Goal: Task Accomplishment & Management: Manage account settings

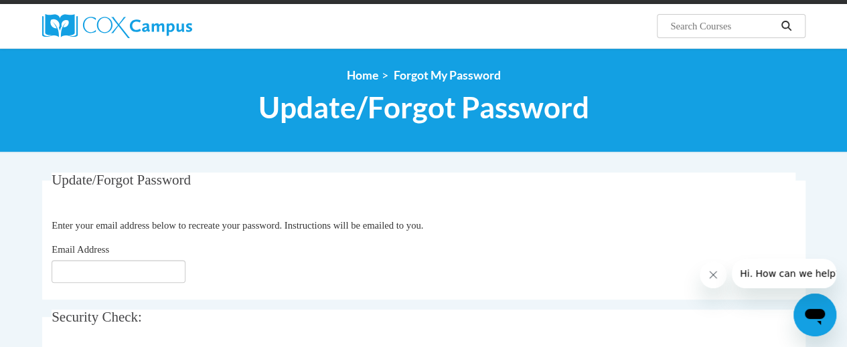
scroll to position [134, 0]
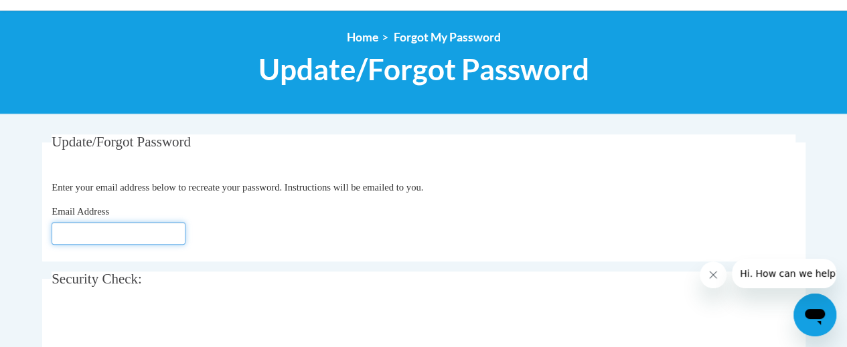
click at [60, 231] on input "Email Address" at bounding box center [119, 233] width 134 height 23
type input "ingrwill@aol.com"
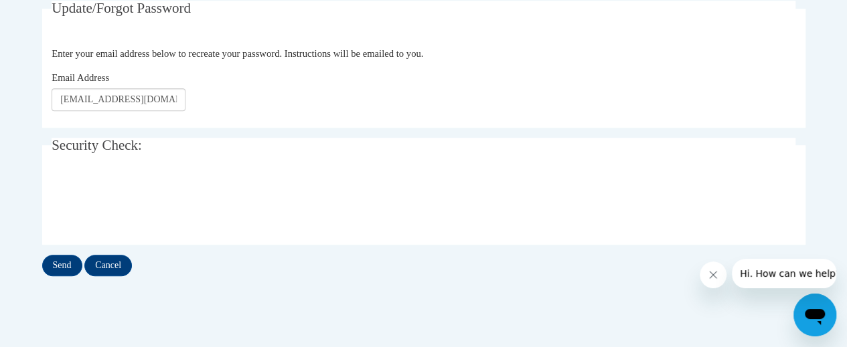
scroll to position [335, 0]
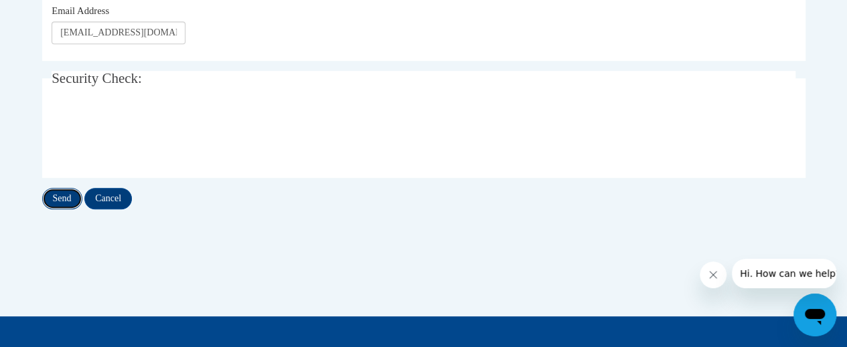
click at [60, 191] on input "Send" at bounding box center [62, 198] width 40 height 21
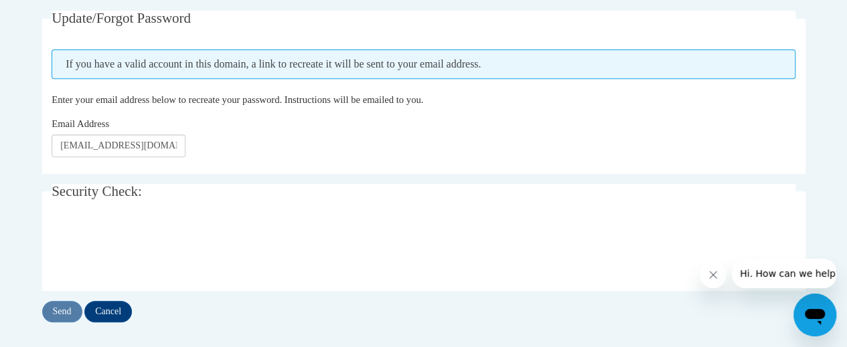
scroll to position [268, 0]
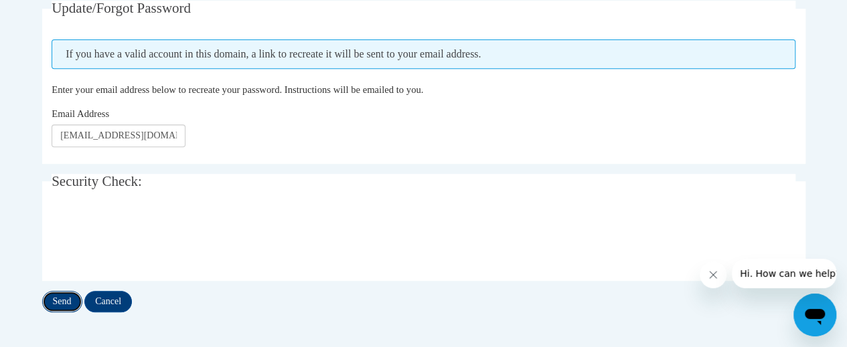
click at [66, 300] on input "Send" at bounding box center [62, 301] width 40 height 21
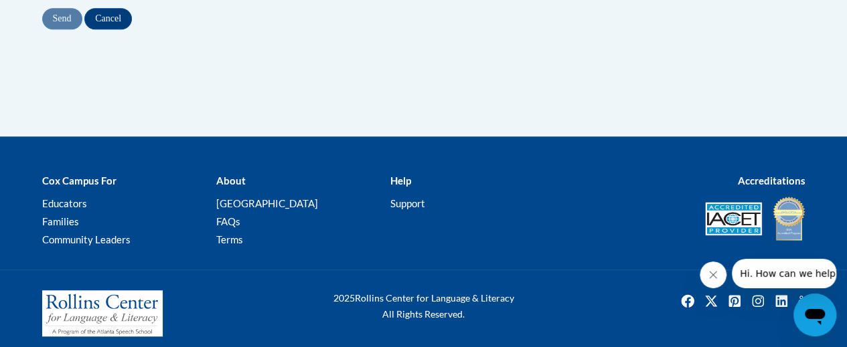
scroll to position [559, 0]
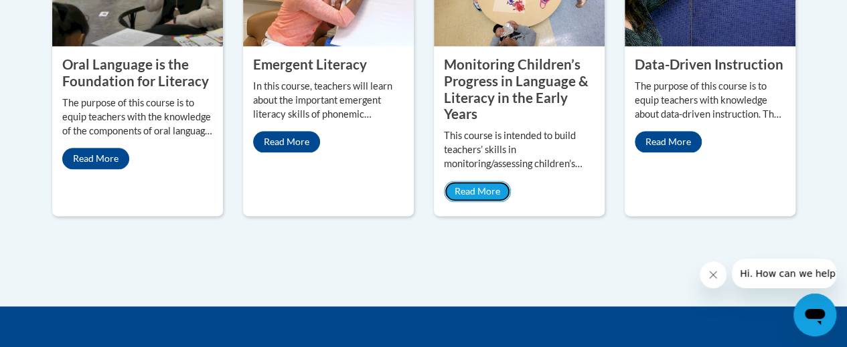
scroll to position [736, 0]
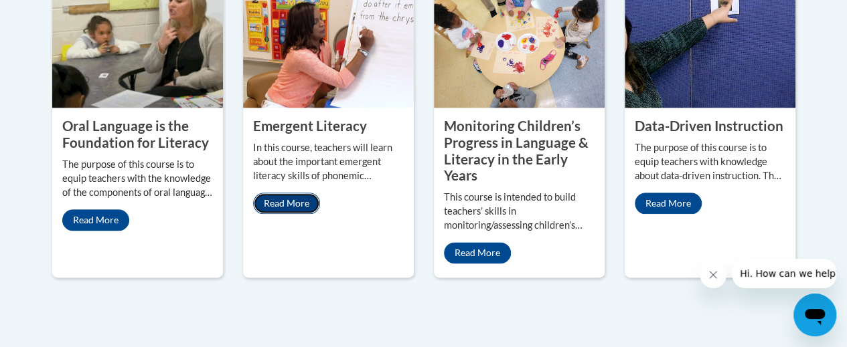
click at [308, 201] on link "Read More" at bounding box center [286, 203] width 67 height 21
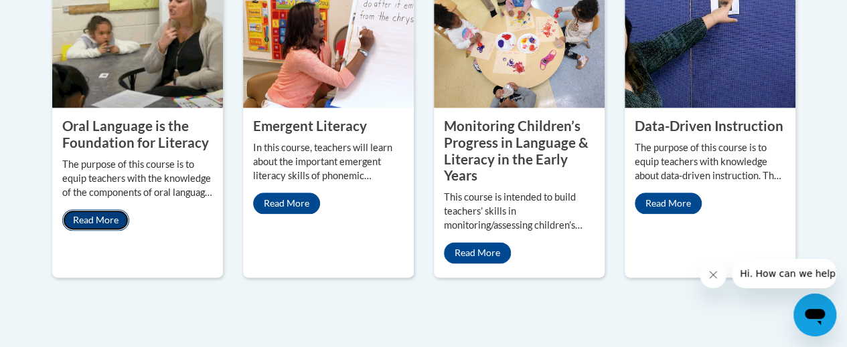
click at [106, 217] on link "Read More" at bounding box center [95, 219] width 67 height 21
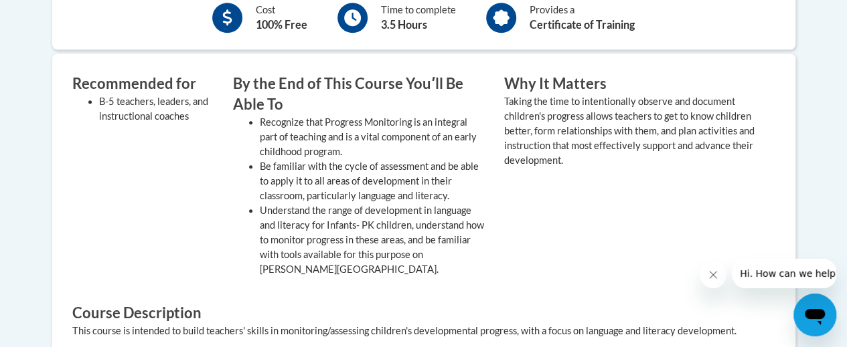
scroll to position [535, 0]
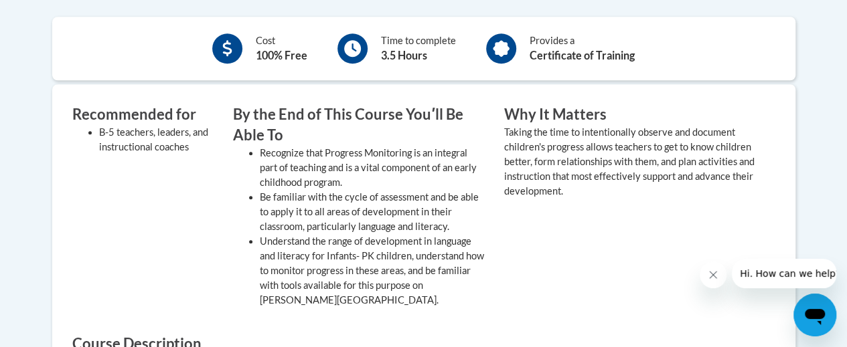
click at [495, 49] on icon at bounding box center [501, 48] width 17 height 17
click at [540, 58] on b "Certificate of Training" at bounding box center [581, 55] width 105 height 13
drag, startPoint x: 541, startPoint y: 57, endPoint x: 550, endPoint y: 42, distance: 17.1
click at [550, 42] on div "Provides a Certificate of Training" at bounding box center [581, 48] width 105 height 30
click at [122, 129] on li "B-5 teachers, leaders, and instructional coaches" at bounding box center [156, 139] width 114 height 29
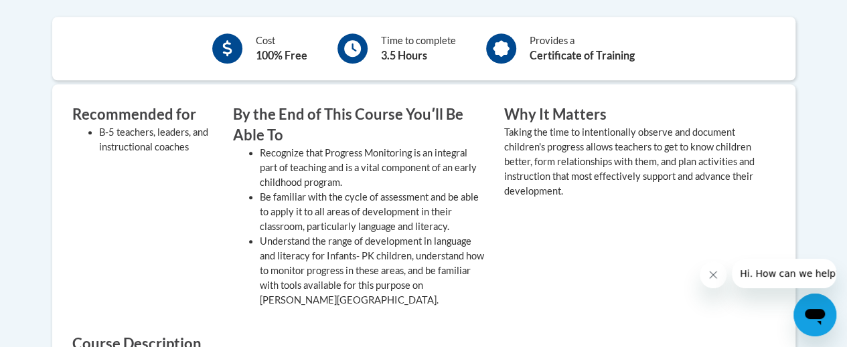
click at [313, 106] on h3 "By the End of This Course Youʹll Be Able To" at bounding box center [358, 124] width 251 height 41
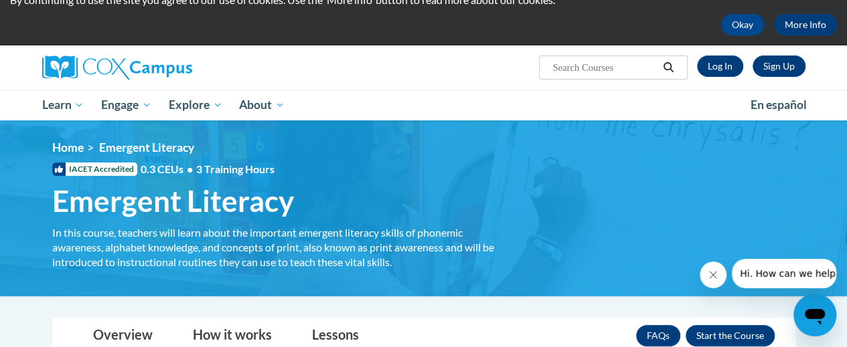
scroll to position [67, 0]
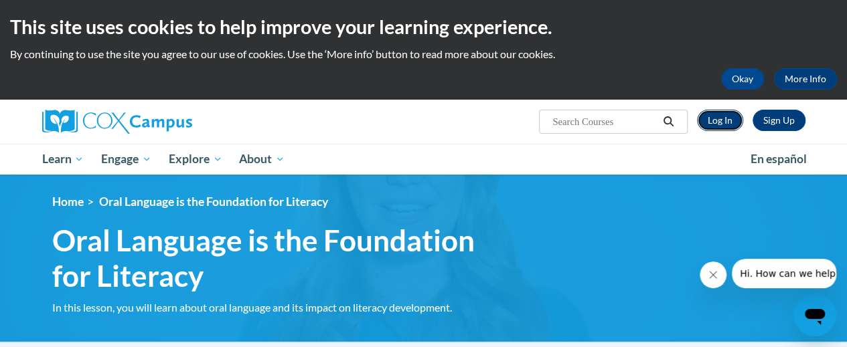
click at [723, 116] on link "Log In" at bounding box center [720, 120] width 46 height 21
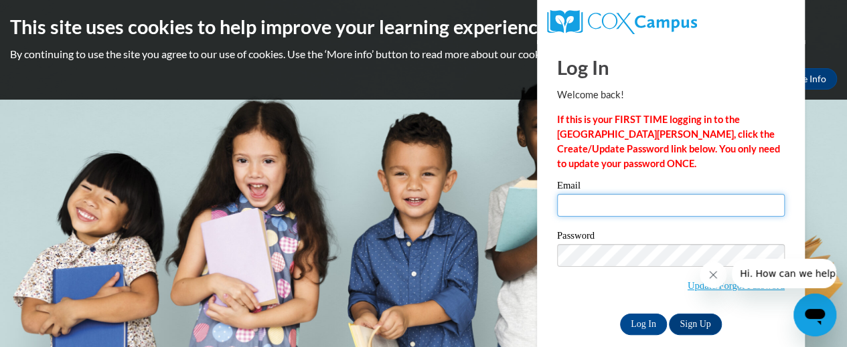
click at [582, 199] on input "Email" at bounding box center [671, 205] width 228 height 23
type input "[EMAIL_ADDRESS][DOMAIN_NAME]"
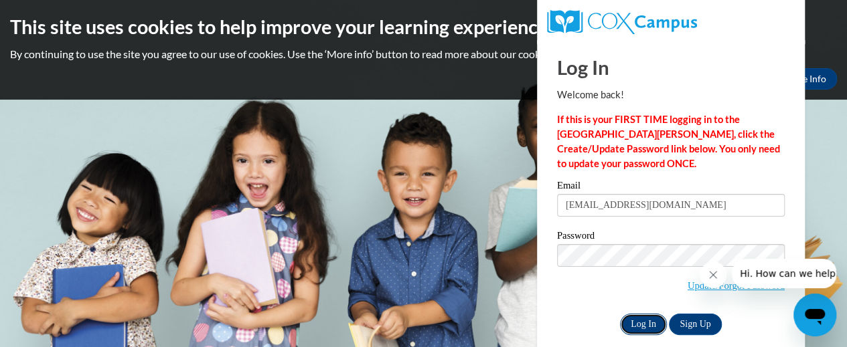
click at [650, 323] on input "Log In" at bounding box center [643, 324] width 47 height 21
